Goal: Transaction & Acquisition: Purchase product/service

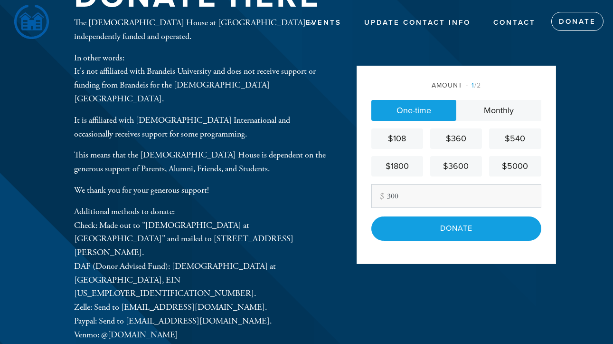
scroll to position [28, 0]
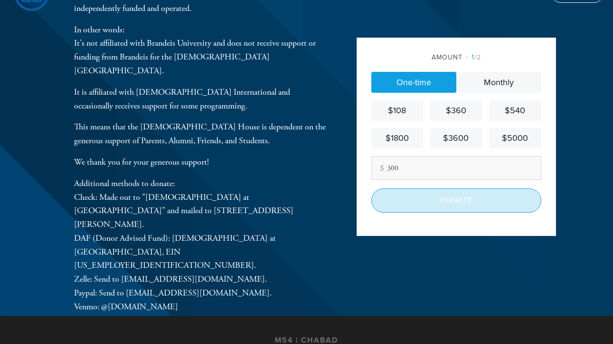
type input "300"
click at [434, 208] on input "Donate" at bounding box center [457, 200] width 170 height 24
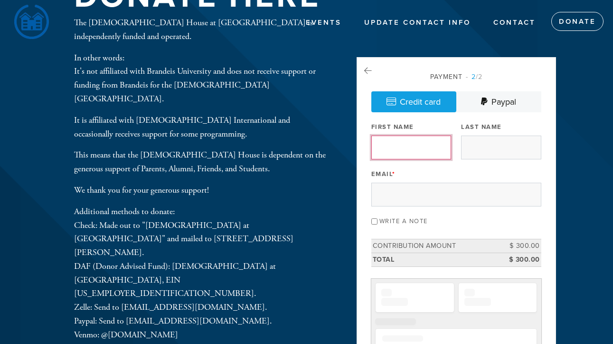
click at [412, 150] on input "First Name" at bounding box center [412, 147] width 80 height 24
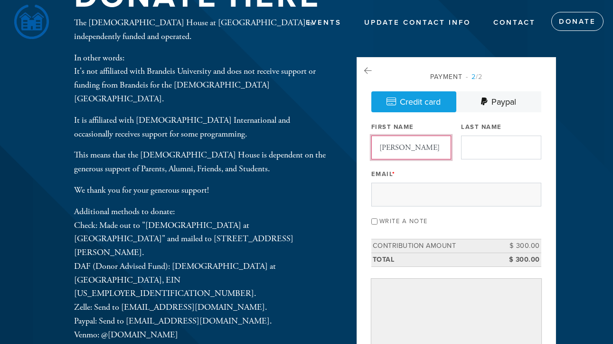
type input "[PERSON_NAME]"
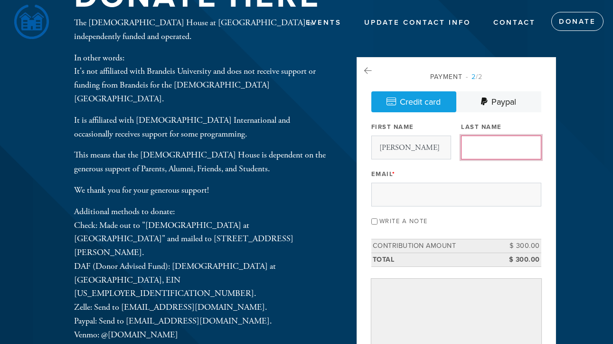
click at [479, 139] on input "Last Name" at bounding box center [501, 147] width 80 height 24
type input "[PERSON_NAME]"
click at [468, 182] on div "Email *" at bounding box center [457, 186] width 170 height 39
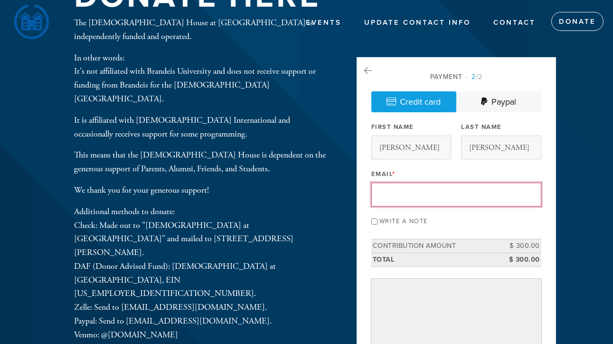
click at [468, 182] on input "Email *" at bounding box center [457, 194] width 170 height 24
click at [468, 182] on input "[EMAIL_ADDRESS][DOMAIN_NAME]" at bounding box center [457, 194] width 170 height 24
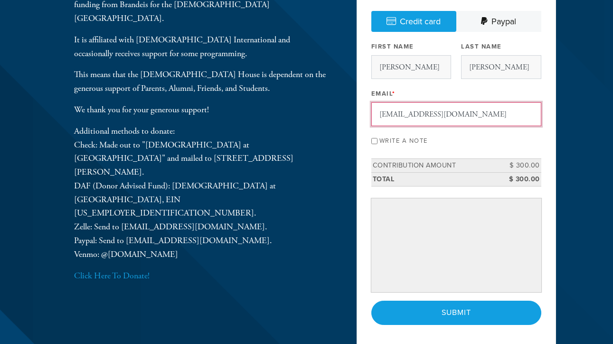
scroll to position [28, 0]
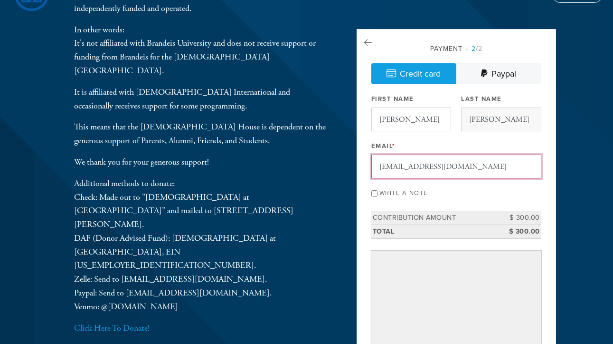
type input "[EMAIL_ADDRESS][DOMAIN_NAME]"
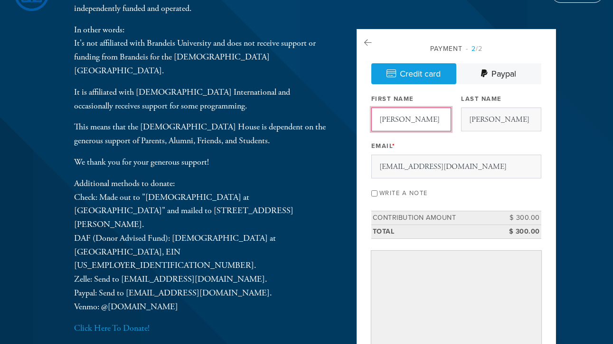
click at [443, 127] on input "[PERSON_NAME]" at bounding box center [412, 119] width 80 height 24
type input "[PERSON_NAME]"
click at [517, 121] on input "[PERSON_NAME]" at bounding box center [501, 119] width 80 height 24
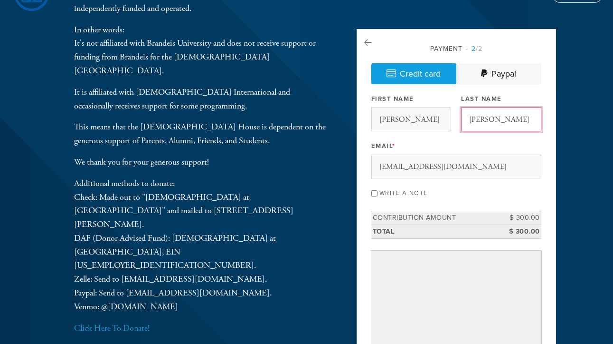
click at [517, 121] on input "[PERSON_NAME]" at bounding box center [501, 119] width 80 height 24
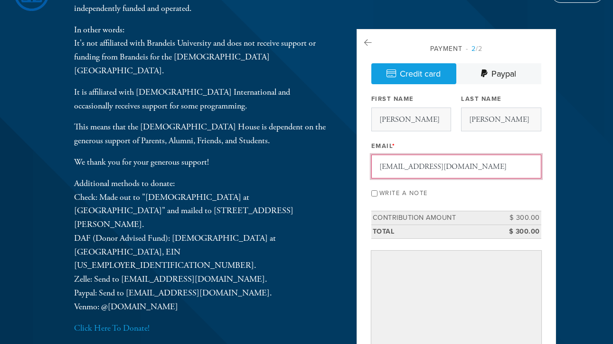
click at [429, 176] on input "[EMAIL_ADDRESS][DOMAIN_NAME]" at bounding box center [457, 166] width 170 height 24
click at [429, 175] on input "[EMAIL_ADDRESS][DOMAIN_NAME]" at bounding box center [457, 166] width 170 height 24
type input "[EMAIL_ADDRESS][DOMAIN_NAME]"
click at [372, 191] on input "Write a note" at bounding box center [375, 193] width 6 height 6
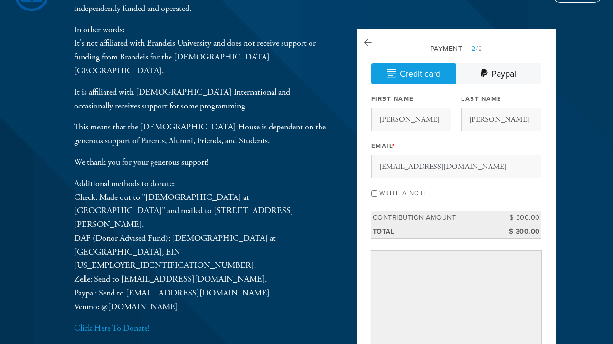
checkbox input "true"
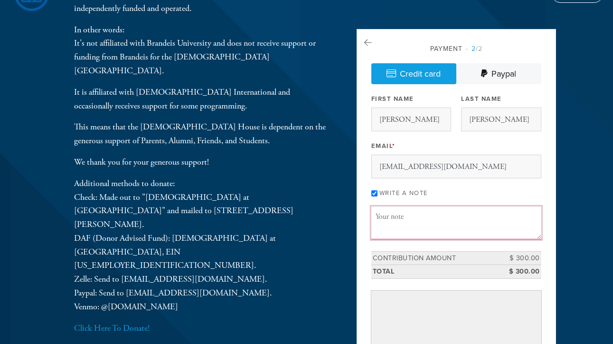
click at [449, 231] on textarea "Message or dedication" at bounding box center [457, 222] width 170 height 32
paste textarea ""From the [PERSON_NAME] family. We recognize the value of the 360 program and a…"
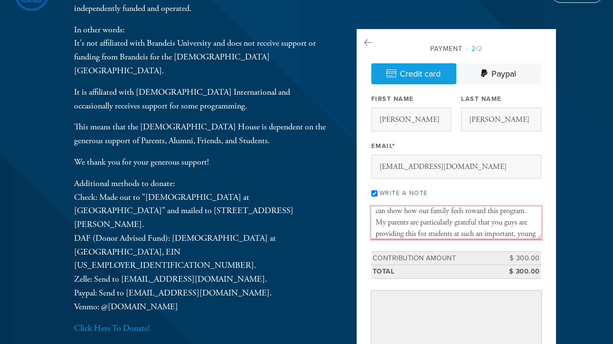
scroll to position [0, 0]
click at [380, 216] on textarea ""From the [PERSON_NAME] family. We recognize the value of the 360 program and a…" at bounding box center [457, 222] width 170 height 32
click at [464, 211] on textarea "From the [PERSON_NAME] family. We recognize the value of the 360 program and ar…" at bounding box center [457, 222] width 170 height 32
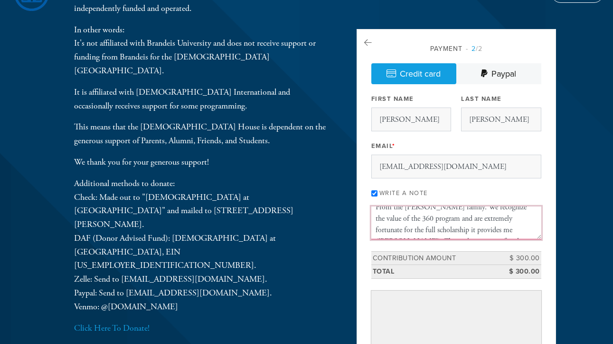
drag, startPoint x: 488, startPoint y: 231, endPoint x: 478, endPoint y: 231, distance: 9.5
click at [479, 231] on textarea "From the [PERSON_NAME] family. We recognize the value of the 360 program and ar…" at bounding box center [457, 222] width 170 height 32
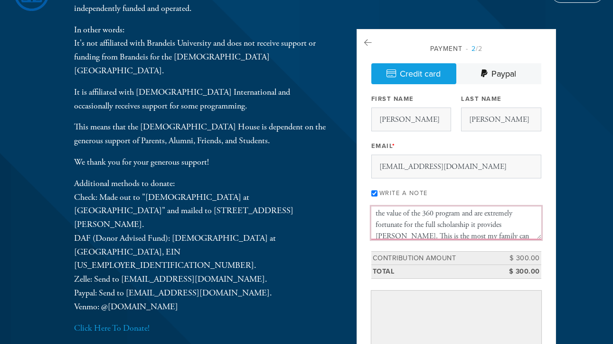
scroll to position [18, 0]
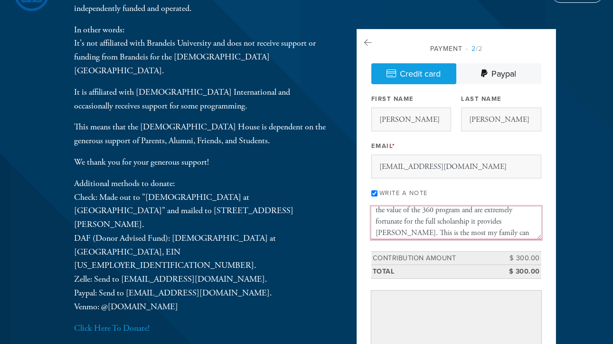
click at [530, 221] on textarea "From the [PERSON_NAME] family. We recognize the value of the 360 program and ar…" at bounding box center [457, 222] width 170 height 32
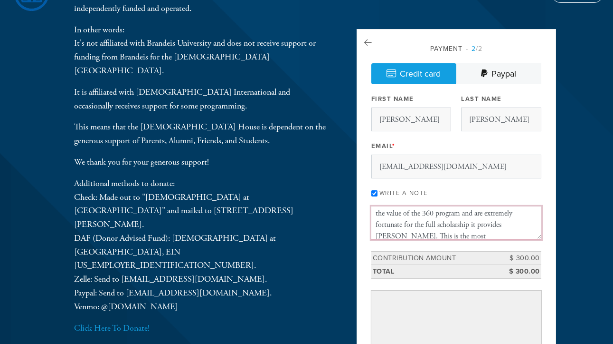
scroll to position [19, 0]
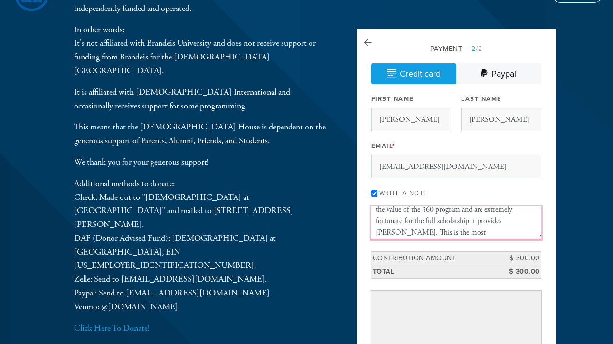
drag, startPoint x: 453, startPoint y: 223, endPoint x: 425, endPoint y: 223, distance: 27.6
click at [427, 223] on textarea "From the [PERSON_NAME] family. We recognize the value of the 360 program and ar…" at bounding box center [457, 222] width 170 height 32
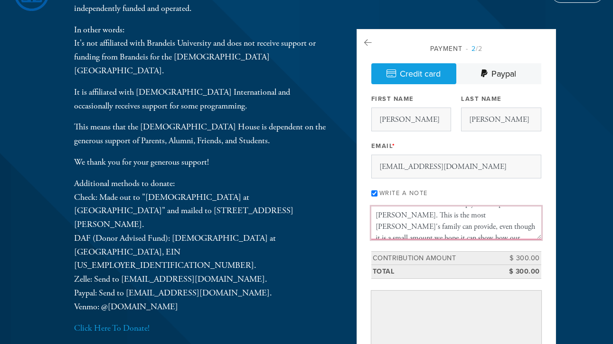
scroll to position [41, 0]
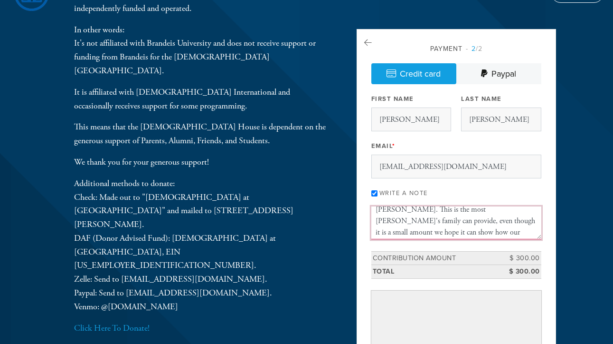
drag, startPoint x: 526, startPoint y: 223, endPoint x: 486, endPoint y: 220, distance: 40.0
click at [486, 220] on textarea "From the [PERSON_NAME] family. We recognize the value of the 360 program and ar…" at bounding box center [457, 222] width 170 height 32
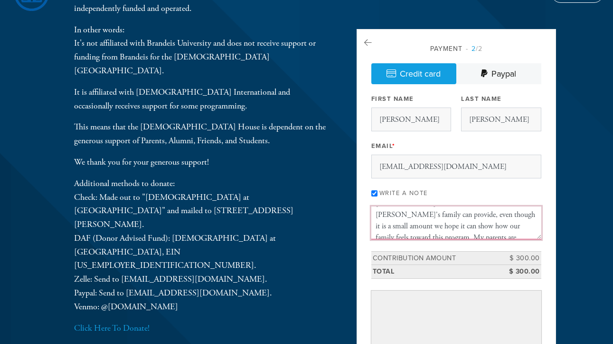
drag, startPoint x: 453, startPoint y: 234, endPoint x: 420, endPoint y: 218, distance: 37.2
click at [420, 218] on textarea "From the [PERSON_NAME] family. We recognize the value of the 360 program and ar…" at bounding box center [457, 222] width 170 height 32
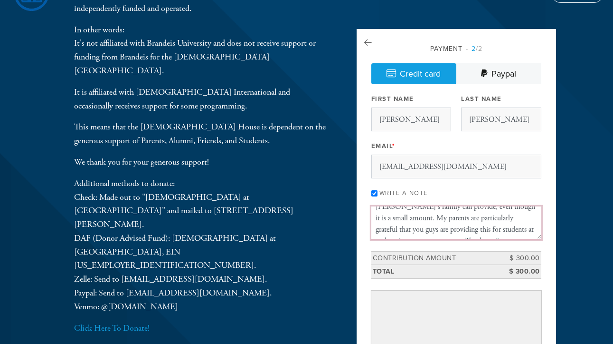
scroll to position [47, 0]
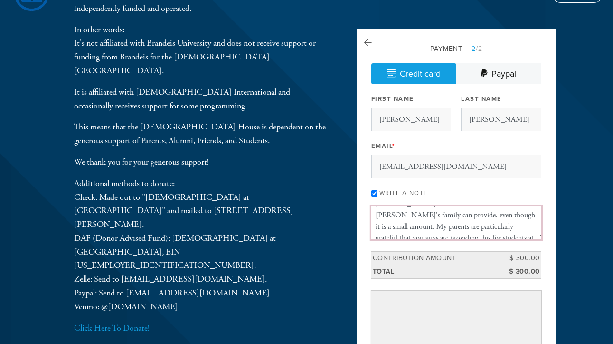
drag, startPoint x: 454, startPoint y: 215, endPoint x: 427, endPoint y: 214, distance: 27.1
click at [430, 215] on textarea "From the [PERSON_NAME] family. We recognize the value of the 360 program and ar…" at bounding box center [457, 222] width 170 height 32
click at [465, 218] on textarea "From the [PERSON_NAME] family. We recognize the value of the 360 program and ar…" at bounding box center [457, 222] width 170 height 32
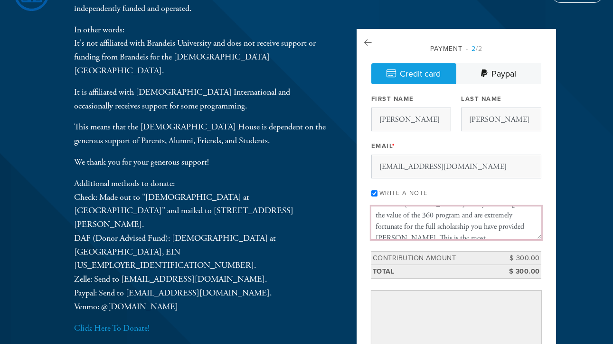
drag, startPoint x: 495, startPoint y: 230, endPoint x: 478, endPoint y: 230, distance: 16.6
click at [479, 230] on textarea "From the [PERSON_NAME] family. We recognize the value of the 360 program and ar…" at bounding box center [457, 222] width 170 height 32
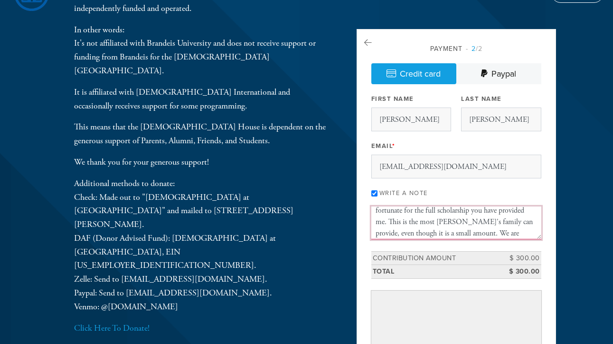
drag, startPoint x: 415, startPoint y: 220, endPoint x: 402, endPoint y: 221, distance: 13.3
click at [402, 221] on textarea "From the [PERSON_NAME] family. We recognize the value of the 360 program and ar…" at bounding box center [457, 222] width 170 height 32
drag, startPoint x: 459, startPoint y: 218, endPoint x: 435, endPoint y: 218, distance: 24.7
click at [436, 218] on textarea "From the [PERSON_NAME] family. We recognize the value of the 360 program and ar…" at bounding box center [457, 222] width 170 height 32
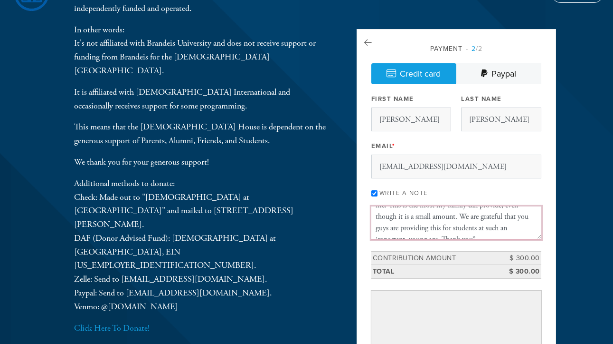
scroll to position [49, 0]
drag, startPoint x: 448, startPoint y: 232, endPoint x: 405, endPoint y: 209, distance: 48.5
click at [405, 209] on textarea "From the [PERSON_NAME] family. We recognize the value of the 360 program and ar…" at bounding box center [457, 222] width 170 height 32
click at [425, 234] on textarea "From the [PERSON_NAME] family. We recognize the value of the 360 program and ar…" at bounding box center [457, 222] width 170 height 32
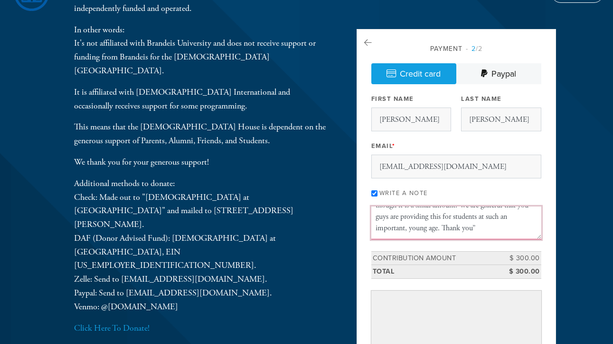
drag, startPoint x: 425, startPoint y: 233, endPoint x: 404, endPoint y: 213, distance: 28.6
click at [404, 213] on textarea "From the [PERSON_NAME] family. We recognize the value of the 360 program and ar…" at bounding box center [457, 222] width 170 height 32
click at [415, 217] on textarea "From the [PERSON_NAME] family. We recognize the value of the 360 program and ar…" at bounding box center [457, 222] width 170 height 32
drag, startPoint x: 415, startPoint y: 225, endPoint x: 408, endPoint y: 217, distance: 10.8
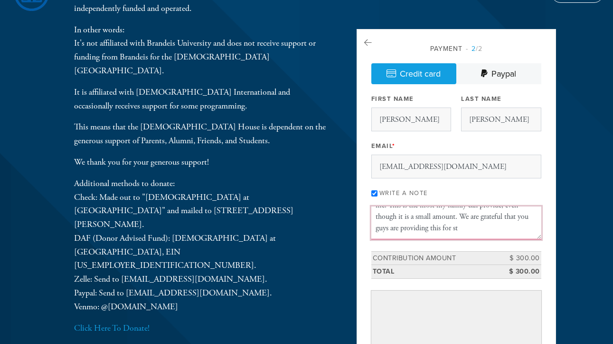
click at [408, 217] on textarea "From the [PERSON_NAME] family. We recognize the value of the 360 program and ar…" at bounding box center [457, 222] width 170 height 32
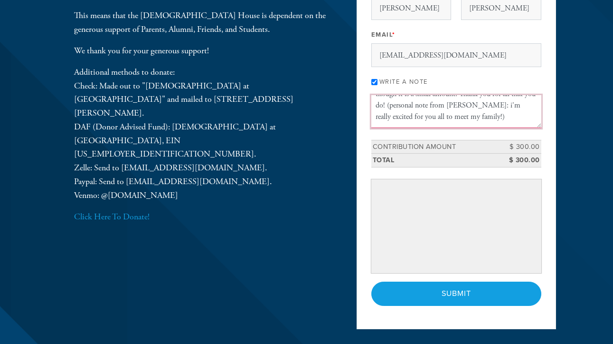
scroll to position [141, 0]
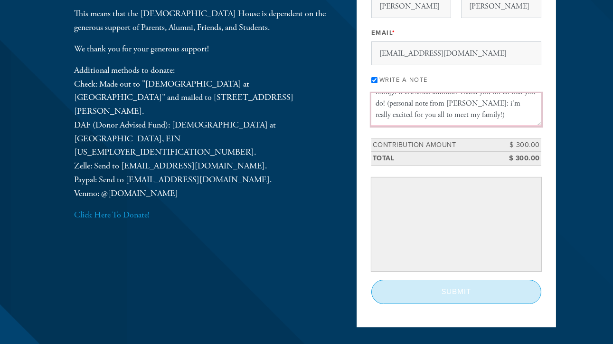
type textarea "From the [PERSON_NAME] family. We recognize the value of the 360 program and ar…"
click at [470, 291] on input "Submit" at bounding box center [457, 291] width 170 height 24
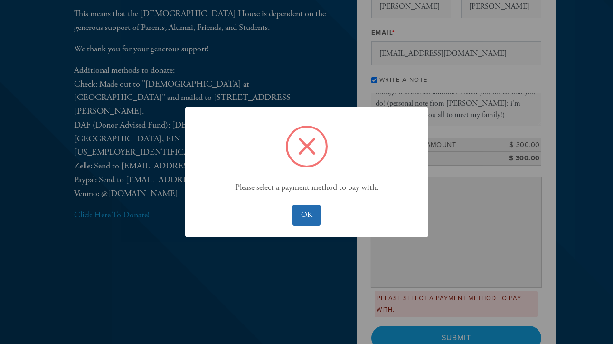
click at [315, 218] on button "OK" at bounding box center [307, 214] width 28 height 21
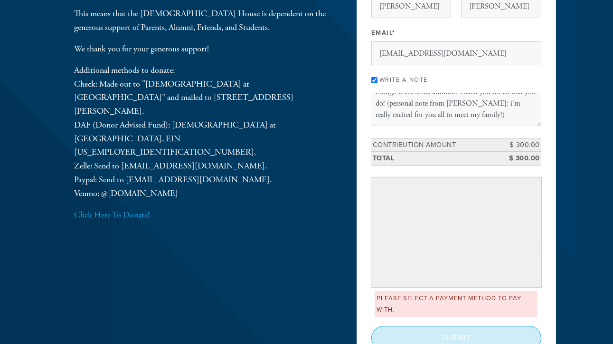
scroll to position [234, 0]
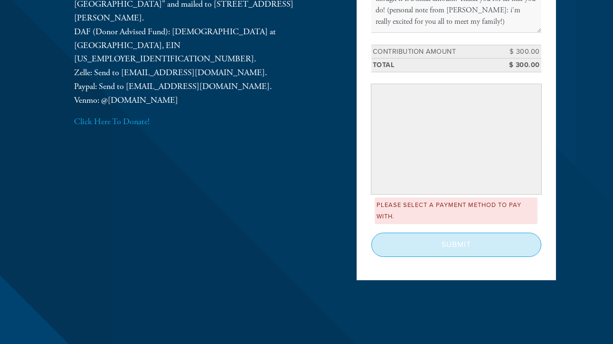
click at [456, 232] on input "Submit" at bounding box center [457, 244] width 170 height 24
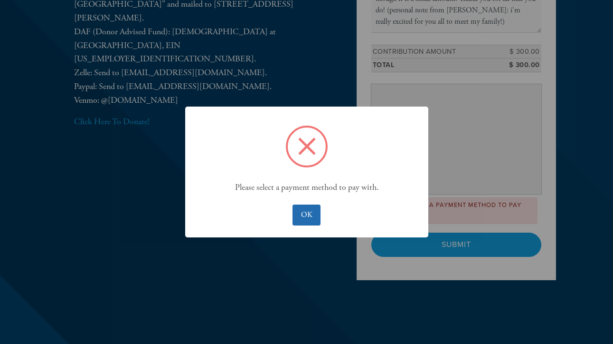
click at [304, 207] on button "OK" at bounding box center [307, 214] width 28 height 21
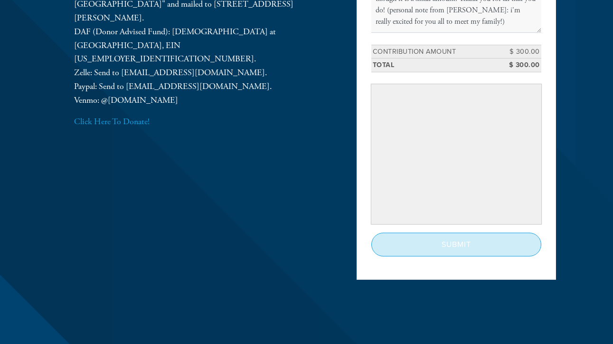
click at [492, 250] on input "Submit" at bounding box center [457, 244] width 170 height 24
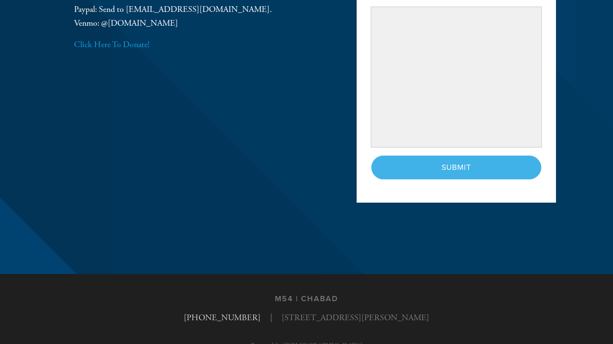
scroll to position [336, 0]
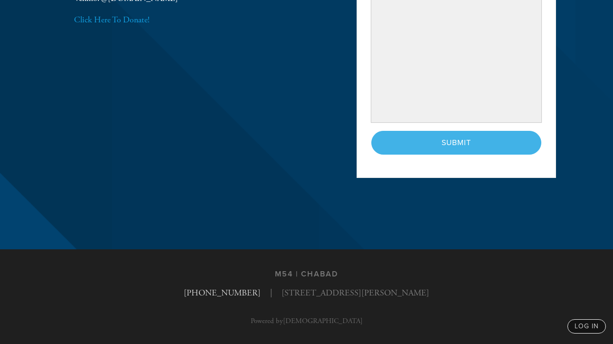
click at [440, 151] on div "< Previous Page Submit" at bounding box center [457, 143] width 170 height 24
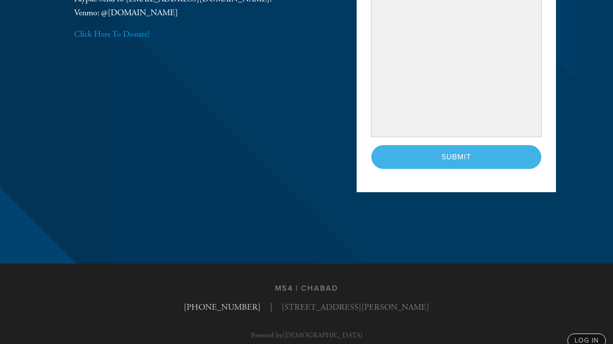
click at [443, 161] on div "< Previous Page Submit" at bounding box center [457, 157] width 170 height 24
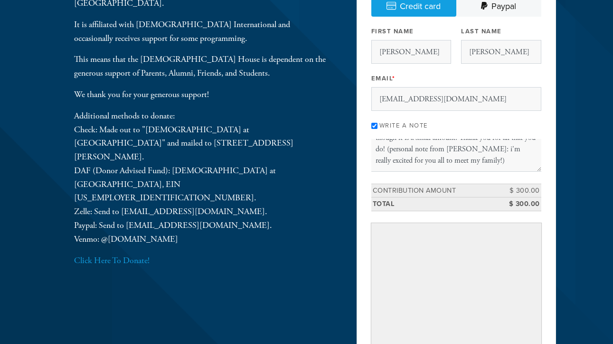
scroll to position [102, 0]
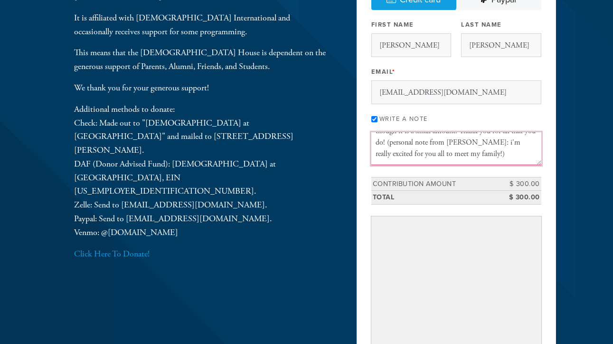
click at [450, 151] on textarea "From the [PERSON_NAME] family. We recognize the value of the 360 program and ar…" at bounding box center [457, 148] width 170 height 32
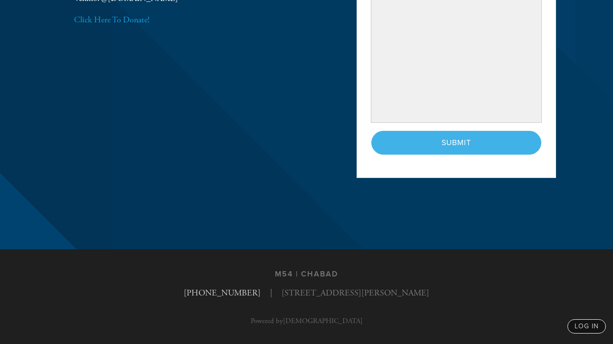
click at [517, 144] on div "< Previous Page Submit" at bounding box center [457, 143] width 170 height 24
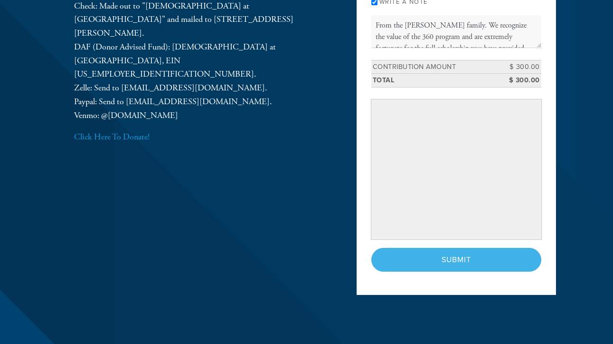
scroll to position [1, 0]
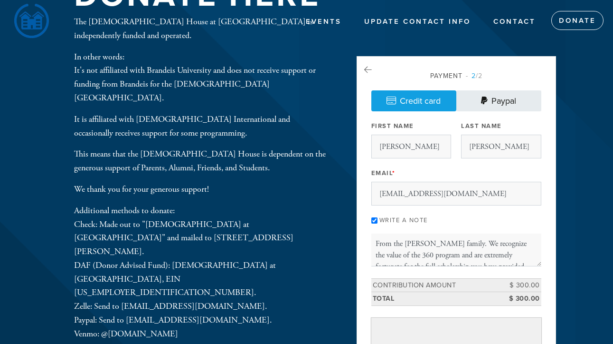
click at [509, 105] on link "Paypal" at bounding box center [499, 100] width 85 height 21
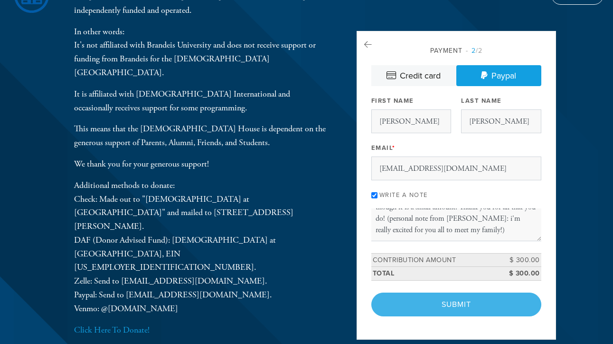
scroll to position [45, 0]
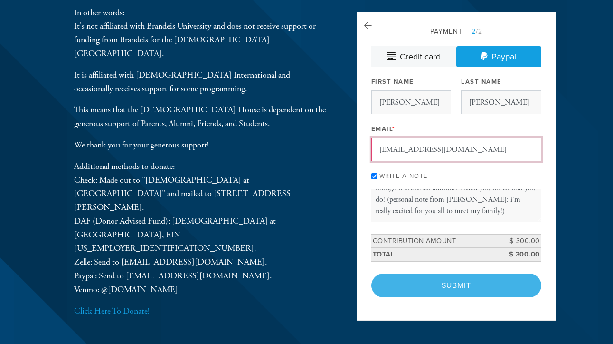
click at [435, 147] on input "[EMAIL_ADDRESS][DOMAIN_NAME]" at bounding box center [457, 149] width 170 height 24
click at [435, 148] on input "[EMAIL_ADDRESS][DOMAIN_NAME]" at bounding box center [457, 149] width 170 height 24
type input "[EMAIL_ADDRESS][DOMAIN_NAME]"
click at [482, 289] on div "< Previous Page Submit" at bounding box center [457, 285] width 170 height 24
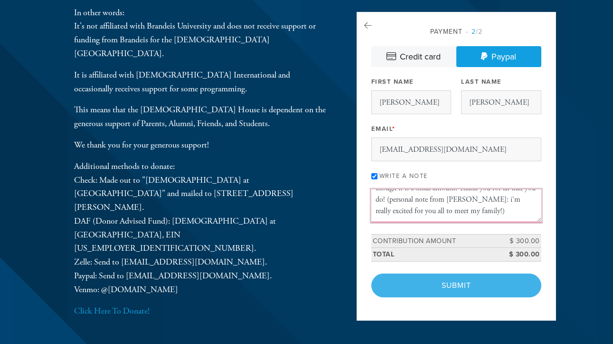
click at [497, 209] on textarea "From the [PERSON_NAME] family. We recognize the value of the 360 program and ar…" at bounding box center [457, 205] width 170 height 32
click at [461, 212] on textarea "From the [PERSON_NAME] family. We recognize the value of the 360 program and ar…" at bounding box center [457, 205] width 170 height 32
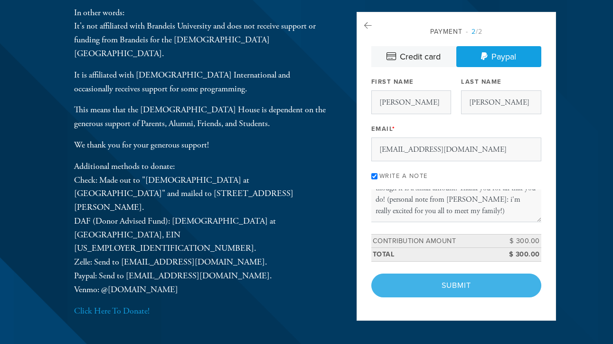
click at [462, 278] on div "< Previous Page Submit" at bounding box center [457, 285] width 170 height 24
click at [419, 59] on link "Credit card" at bounding box center [414, 56] width 85 height 21
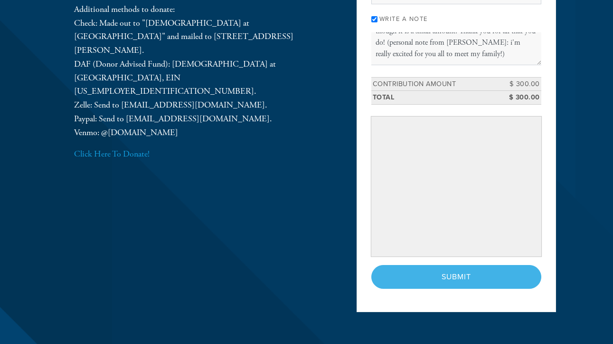
scroll to position [212, 0]
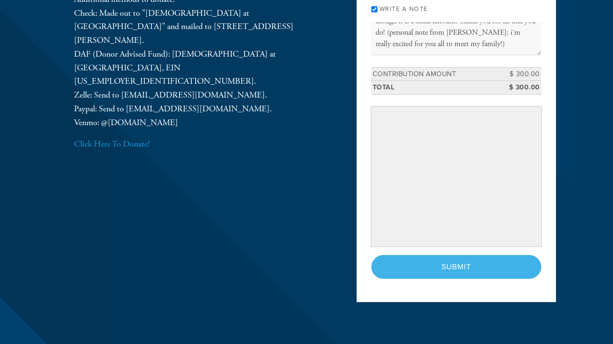
click at [467, 268] on div "< Previous Page Submit" at bounding box center [457, 267] width 170 height 24
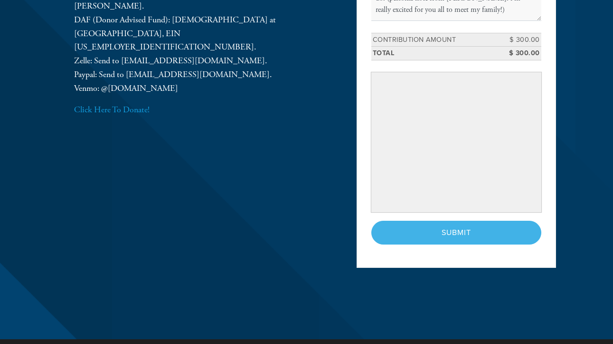
scroll to position [245, 0]
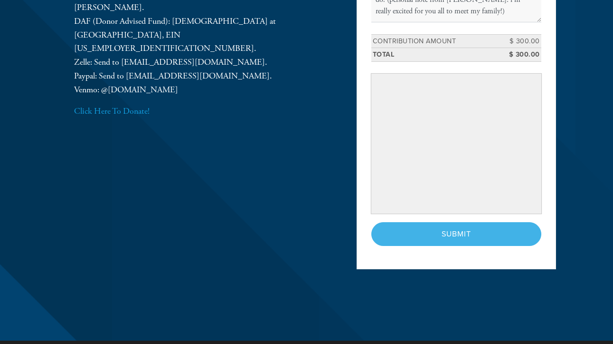
click at [575, 185] on header "Events Update Contact Info Contact Donate Donate Here The [DEMOGRAPHIC_DATA][GE…" at bounding box center [306, 47] width 613 height 585
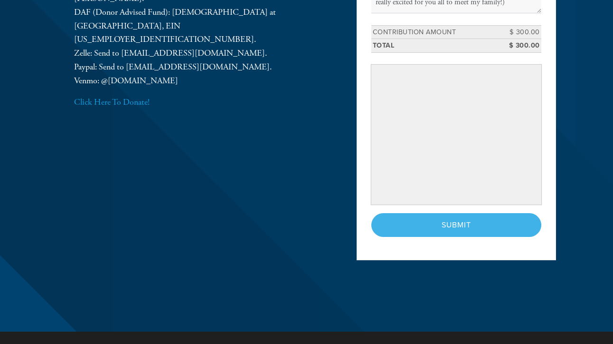
scroll to position [274, 0]
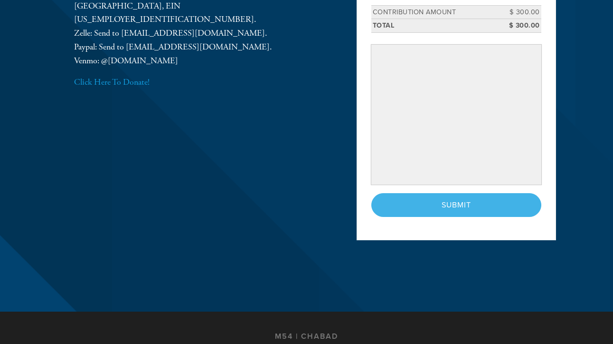
click at [312, 204] on div "Donate Here The [DEMOGRAPHIC_DATA][GEOGRAPHIC_DATA] at [GEOGRAPHIC_DATA] is ind…" at bounding box center [306, 18] width 513 height 471
click at [410, 202] on div "< Previous Page Submit" at bounding box center [457, 205] width 170 height 24
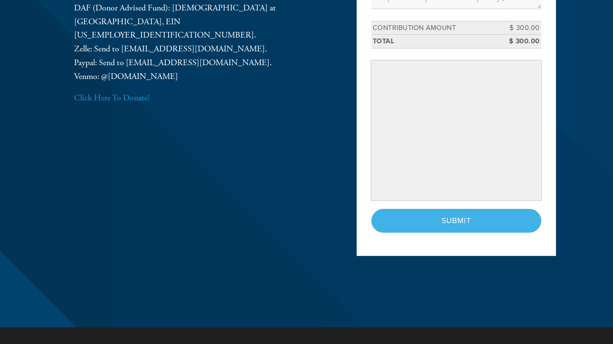
scroll to position [255, 0]
